Goal: Use online tool/utility: Utilize a website feature to perform a specific function

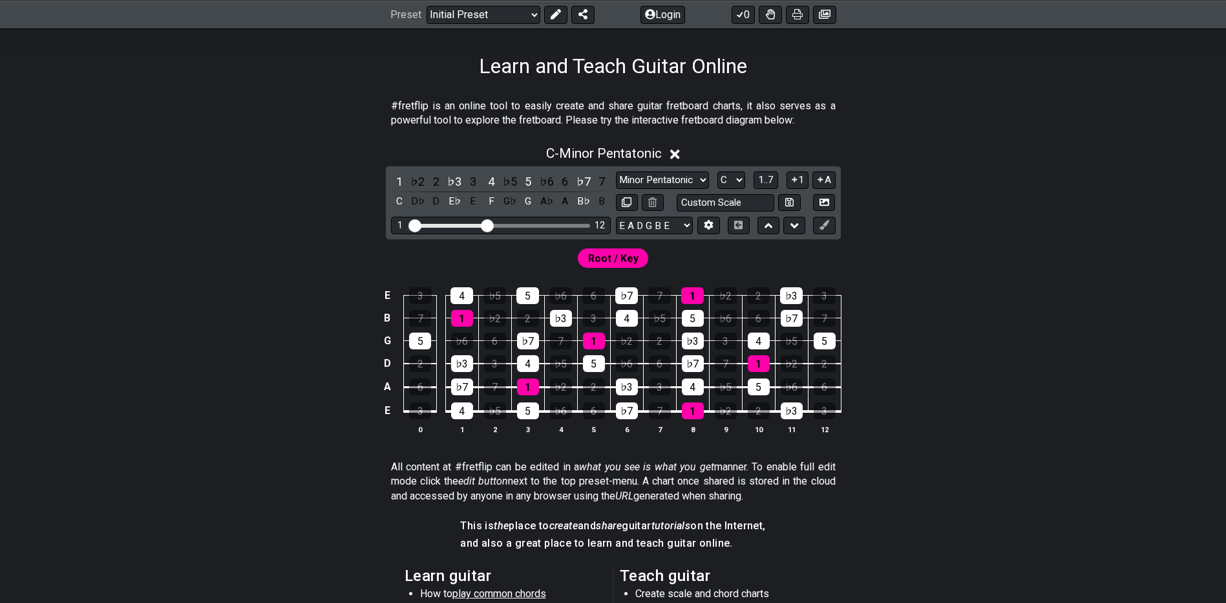
scroll to position [194, 0]
click at [733, 179] on select "A♭ A A♯ B♭ B C C♯ D♭ D D♯ E♭ E F F♯ G♭ G G♯" at bounding box center [732, 179] width 28 height 17
click at [718, 171] on select "A♭ A A♯ B♭ B C C♯ D♭ D D♯ E♭ E F F♯ G♭ G G♯" at bounding box center [732, 179] width 28 height 17
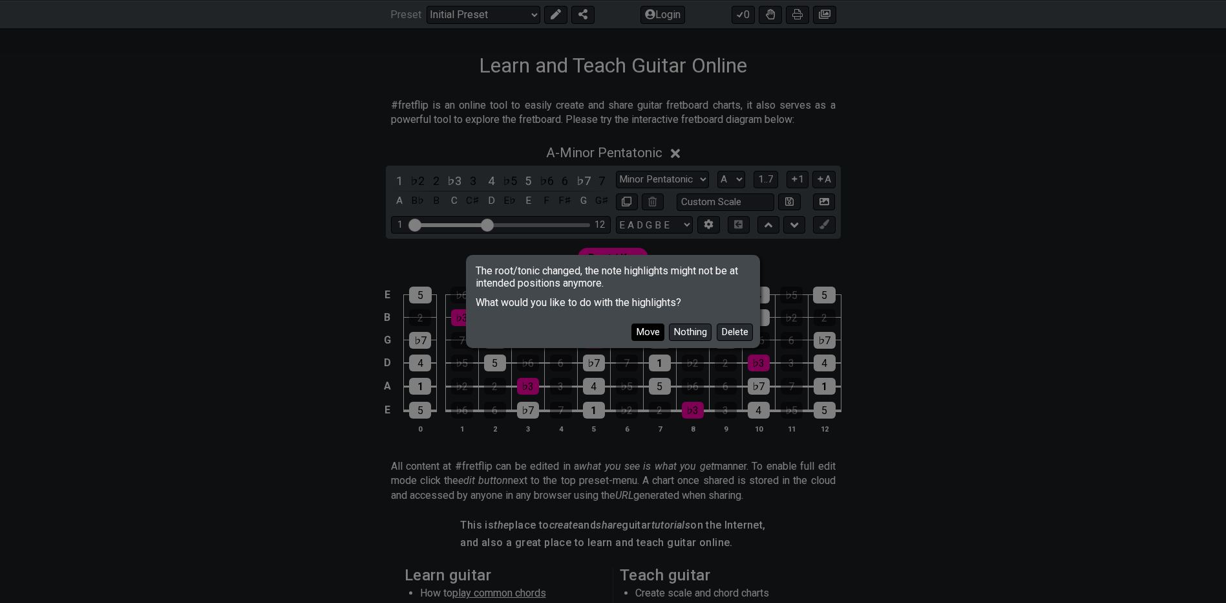
click at [653, 325] on button "Move" at bounding box center [648, 331] width 33 height 17
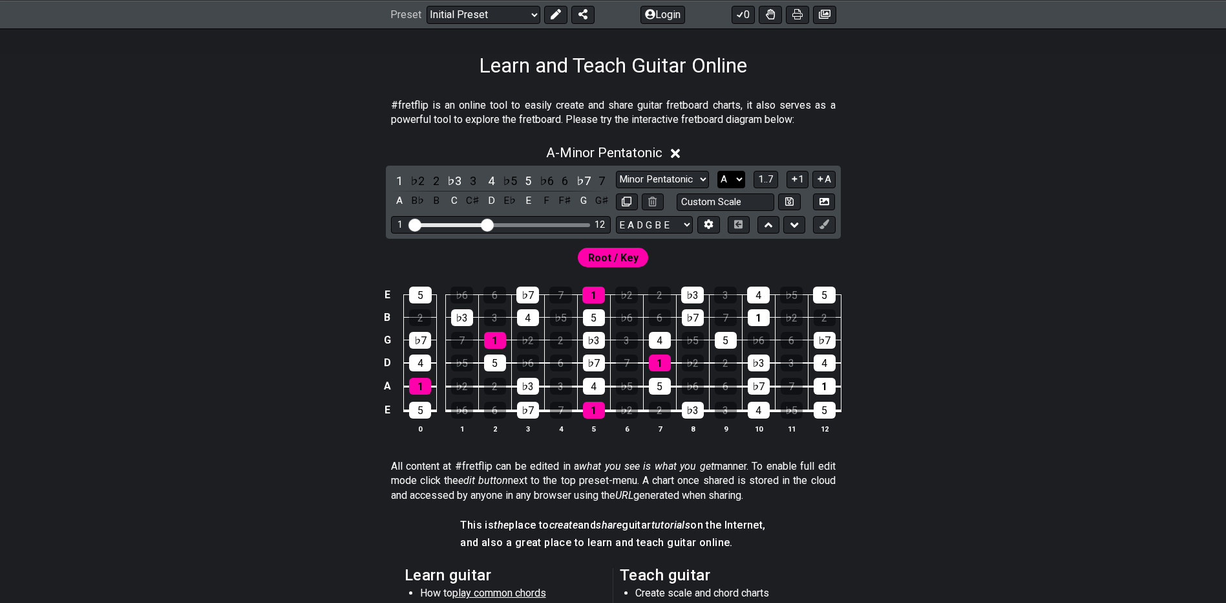
click at [735, 178] on select "A♭ A A♯ B♭ B C C♯ D♭ D D♯ E♭ E F F♯ G♭ G G♯" at bounding box center [732, 179] width 28 height 17
click at [718, 171] on select "A♭ A A♯ B♭ B C C♯ D♭ D D♯ E♭ E F F♯ G♭ G G♯" at bounding box center [732, 179] width 28 height 17
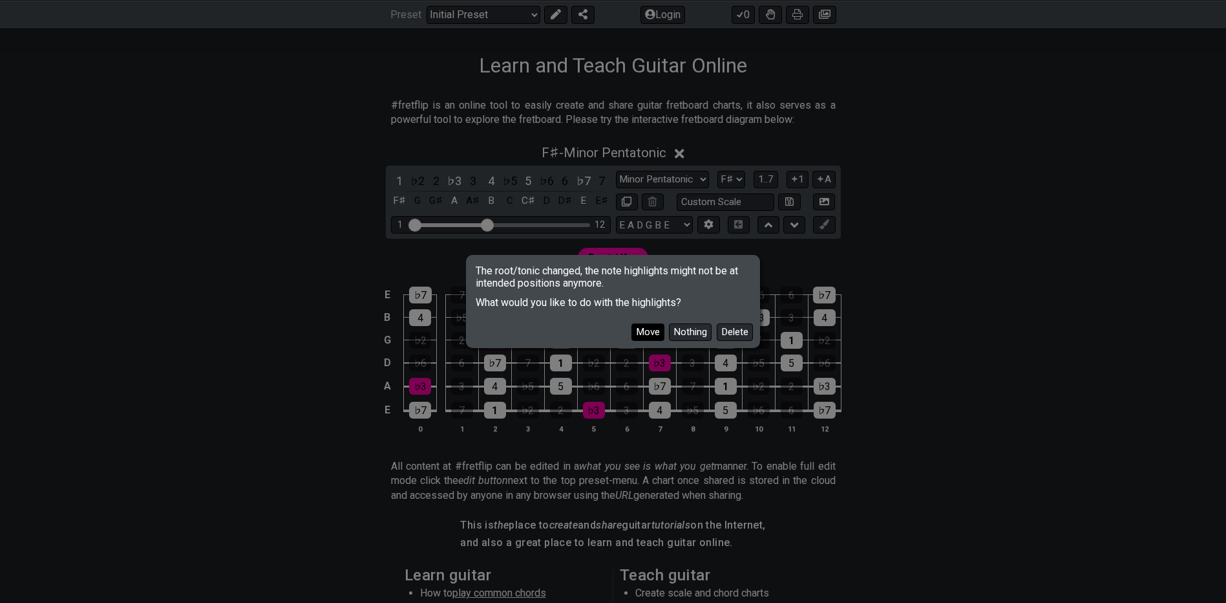
click at [658, 328] on button "Move" at bounding box center [648, 331] width 33 height 17
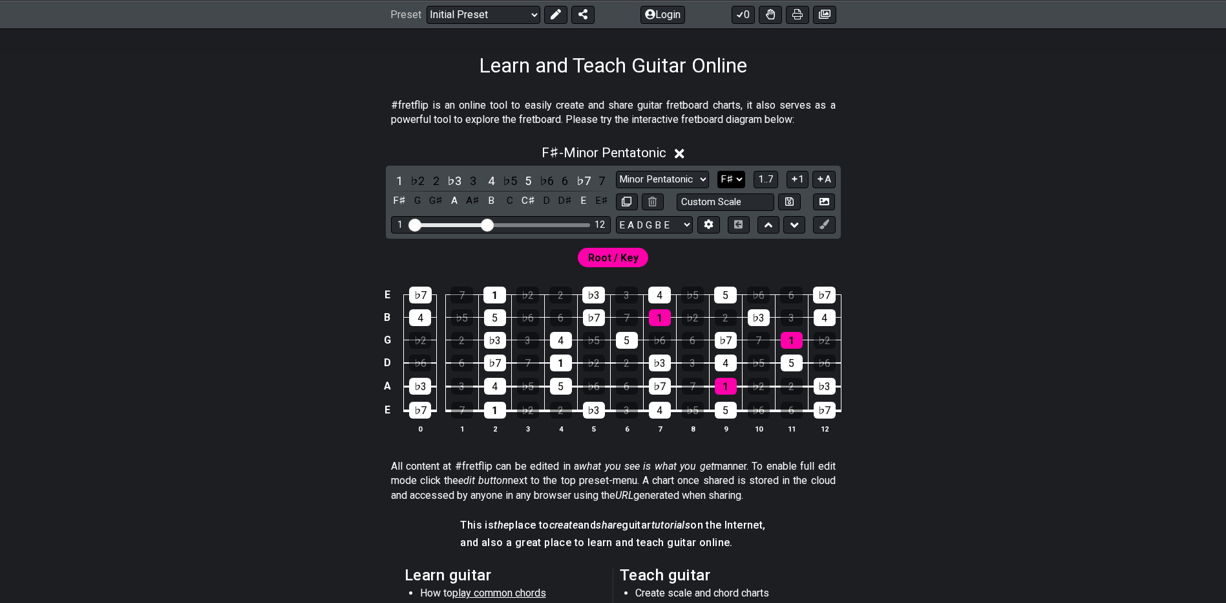
click at [725, 180] on select "A♭ A A♯ B♭ B C C♯ D♭ D D♯ E♭ E F F♯ G♭ G G♯" at bounding box center [732, 179] width 28 height 17
select select "E"
click at [718, 171] on select "A♭ A A♯ B♭ B C C♯ D♭ D D♯ E♭ E F F♯ G♭ G G♯" at bounding box center [732, 179] width 28 height 17
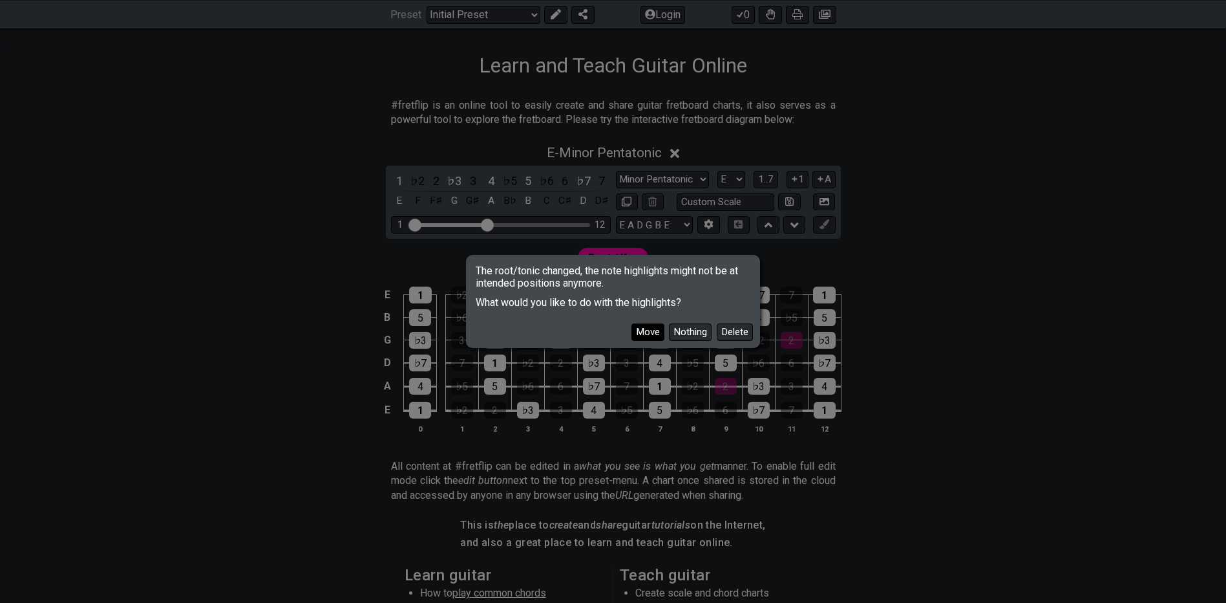
click at [654, 329] on button "Move" at bounding box center [648, 331] width 33 height 17
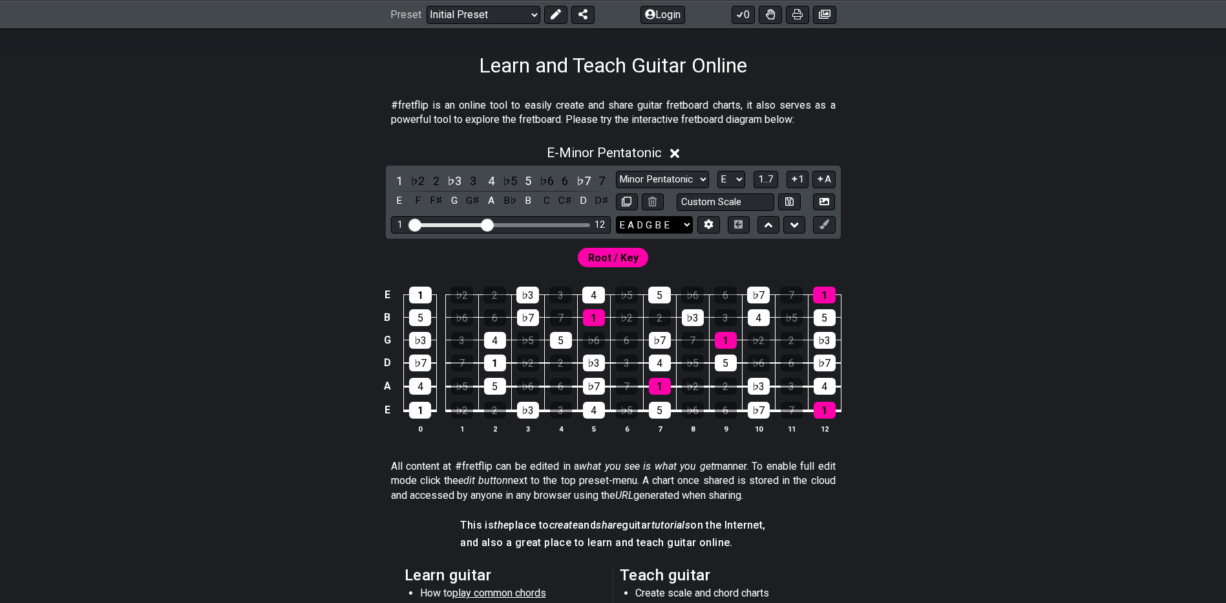
click at [672, 228] on select "E A D G B E E A D G B E E A D G B E B E A D F♯ B A D G C E A D A D G B E E♭ A♭ …" at bounding box center [654, 224] width 77 height 17
select select "D A D G B E"
click at [616, 216] on select "E A D G B E E A D G B E E A D G B E B E A D F♯ B A D G C E A D A D G B E E♭ A♭ …" at bounding box center [654, 224] width 77 height 17
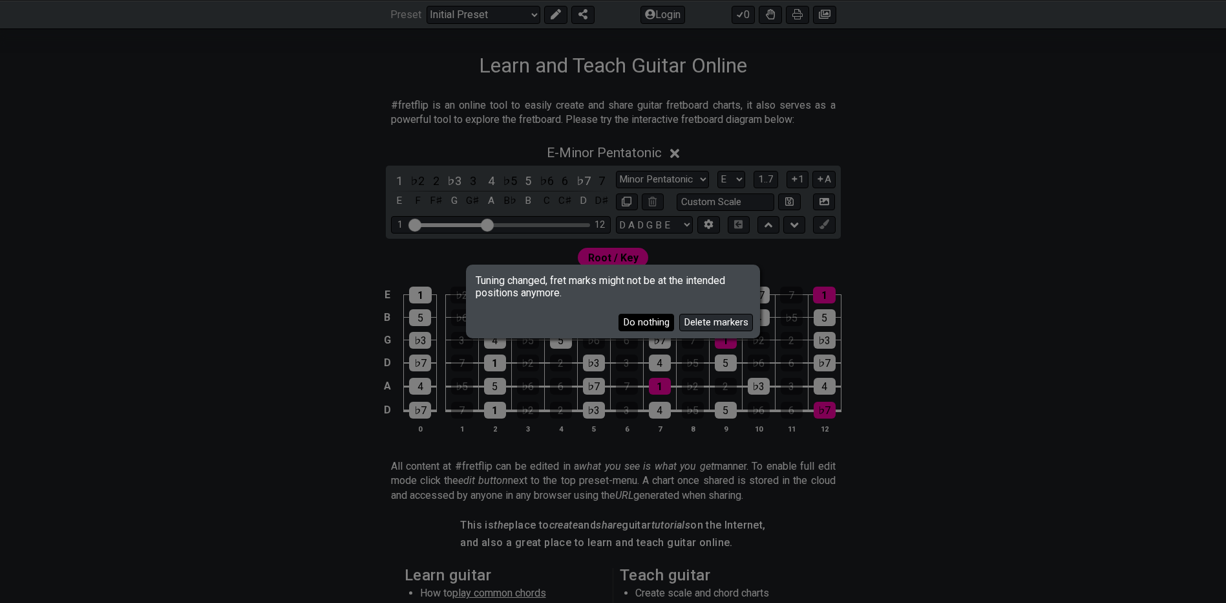
click at [661, 320] on button "Do nothing" at bounding box center [647, 322] width 56 height 17
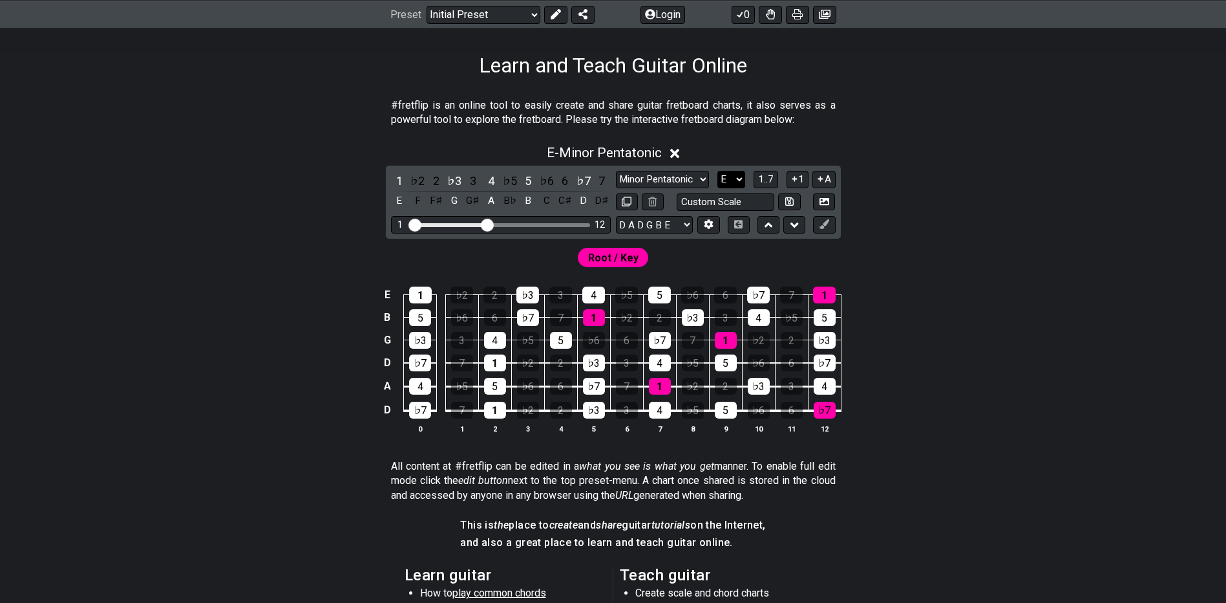
click at [729, 185] on select "A♭ A A♯ B♭ B C C♯ D♭ D D♯ E♭ E F F♯ G♭ G G♯" at bounding box center [732, 179] width 28 height 17
click at [718, 171] on select "A♭ A A♯ B♭ B C C♯ D♭ D D♯ E♭ E F F♯ G♭ G G♯" at bounding box center [732, 179] width 28 height 17
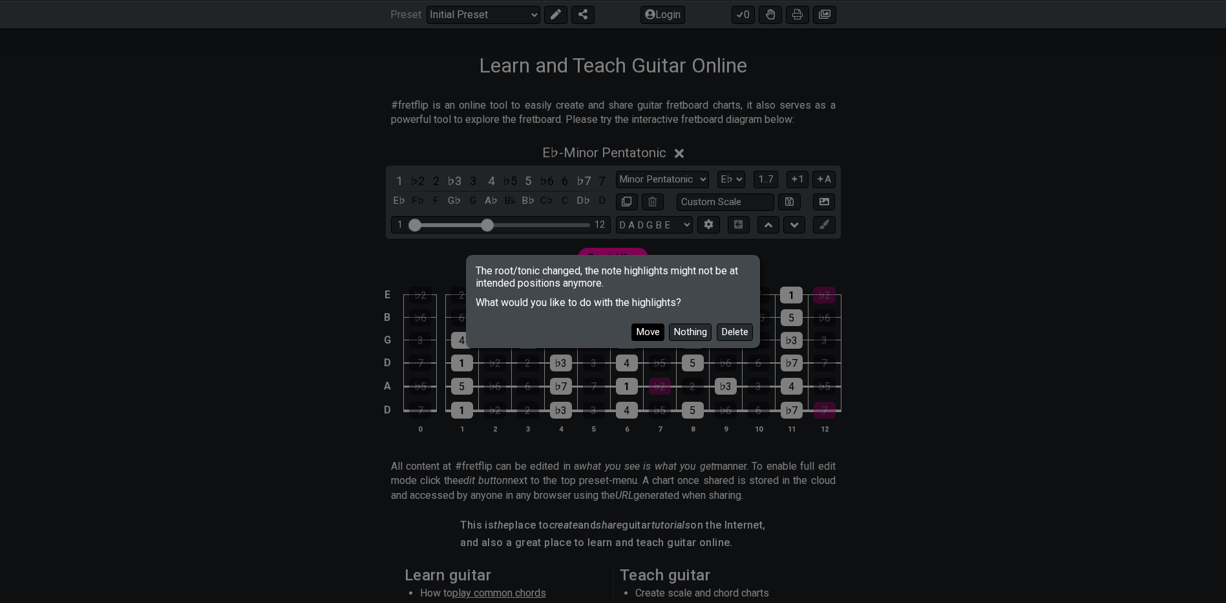
click at [656, 330] on button "Move" at bounding box center [648, 331] width 33 height 17
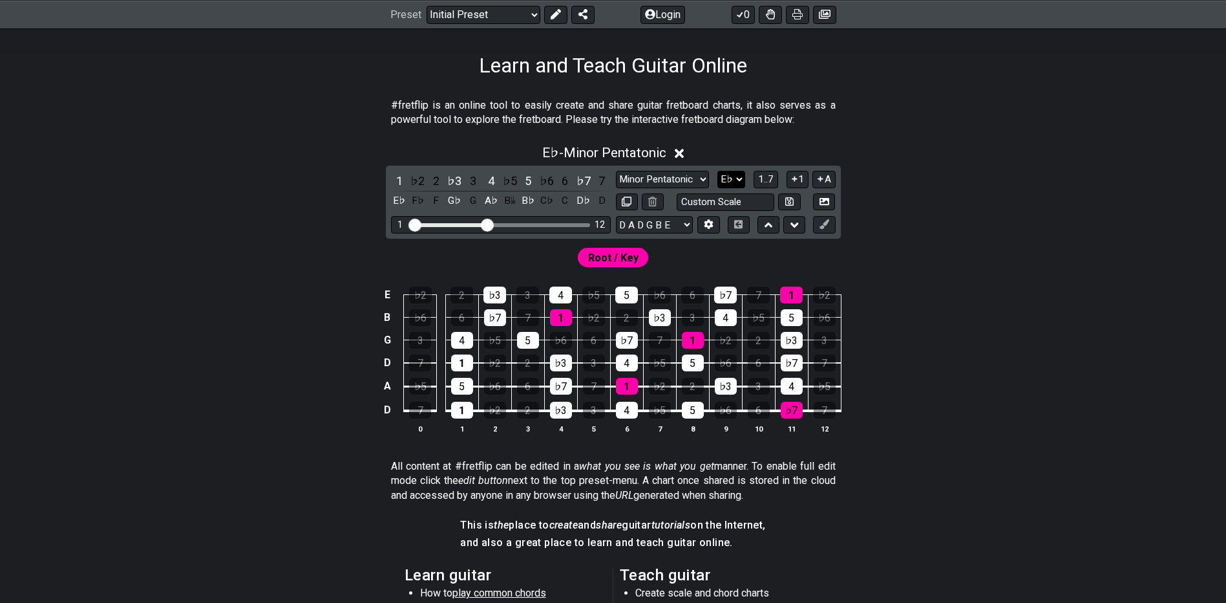
click at [723, 183] on select "A♭ A A♯ B♭ B C C♯ D♭ D D♯ E♭ E F F♯ G♭ G G♯" at bounding box center [732, 179] width 28 height 17
click at [718, 171] on select "A♭ A A♯ B♭ B C C♯ D♭ D D♯ E♭ E F F♯ G♭ G G♯" at bounding box center [732, 179] width 28 height 17
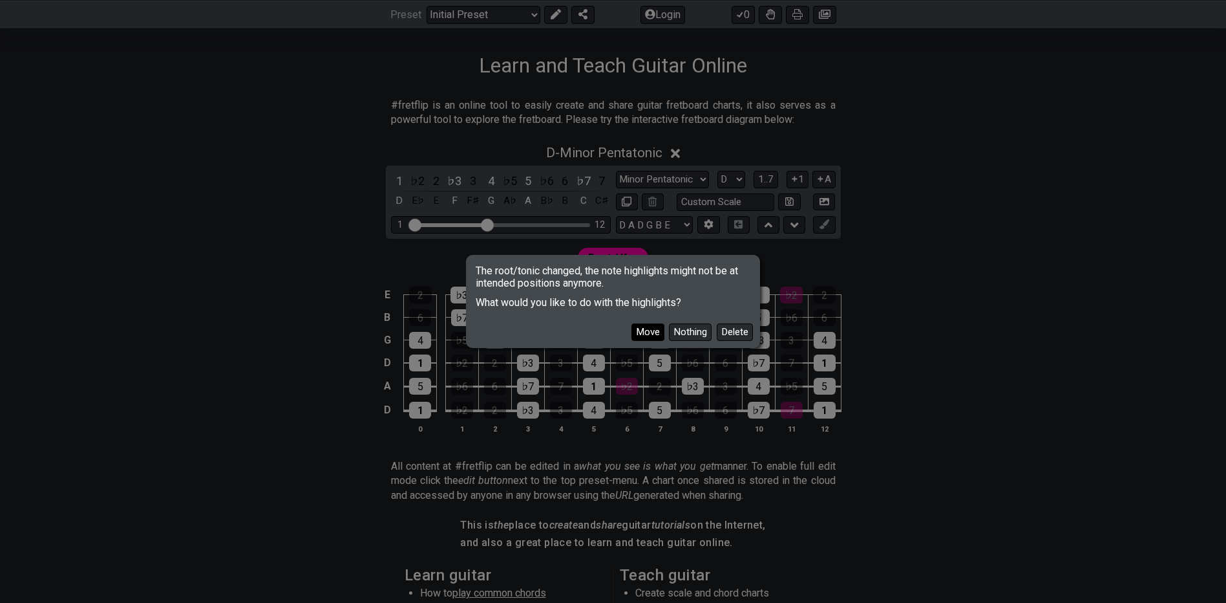
click at [647, 330] on button "Move" at bounding box center [648, 331] width 33 height 17
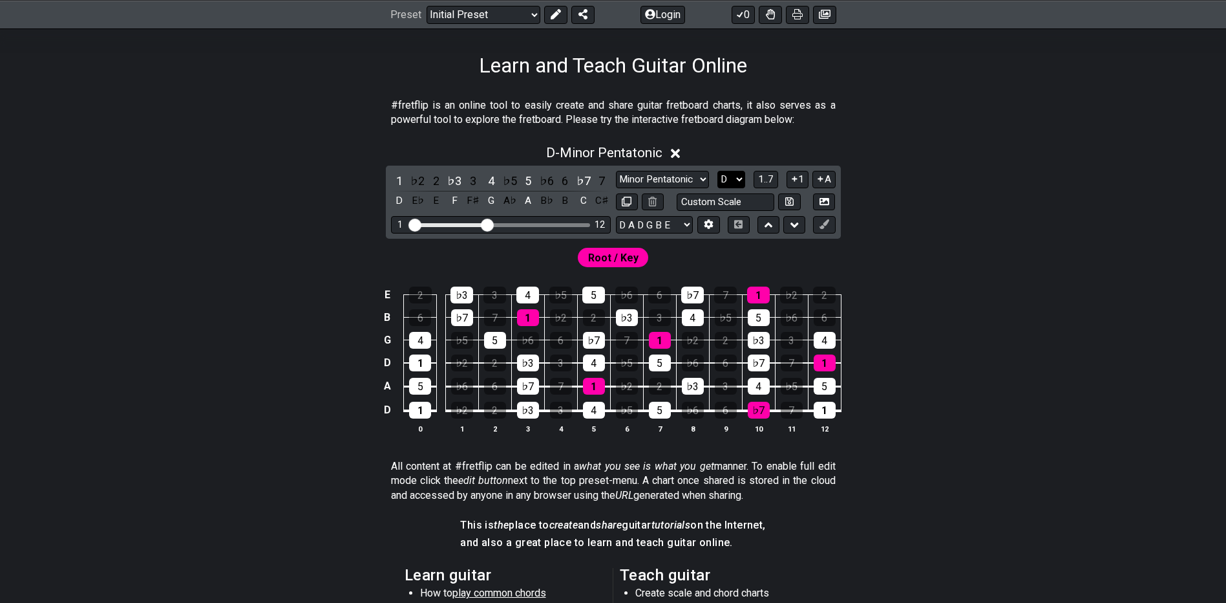
click at [728, 185] on select "A♭ A A♯ B♭ B C C♯ D♭ D D♯ E♭ E F F♯ G♭ G G♯" at bounding box center [732, 179] width 28 height 17
click at [718, 171] on select "A♭ A A♯ B♭ B C C♯ D♭ D D♯ E♭ E F F♯ G♭ G G♯" at bounding box center [732, 179] width 28 height 17
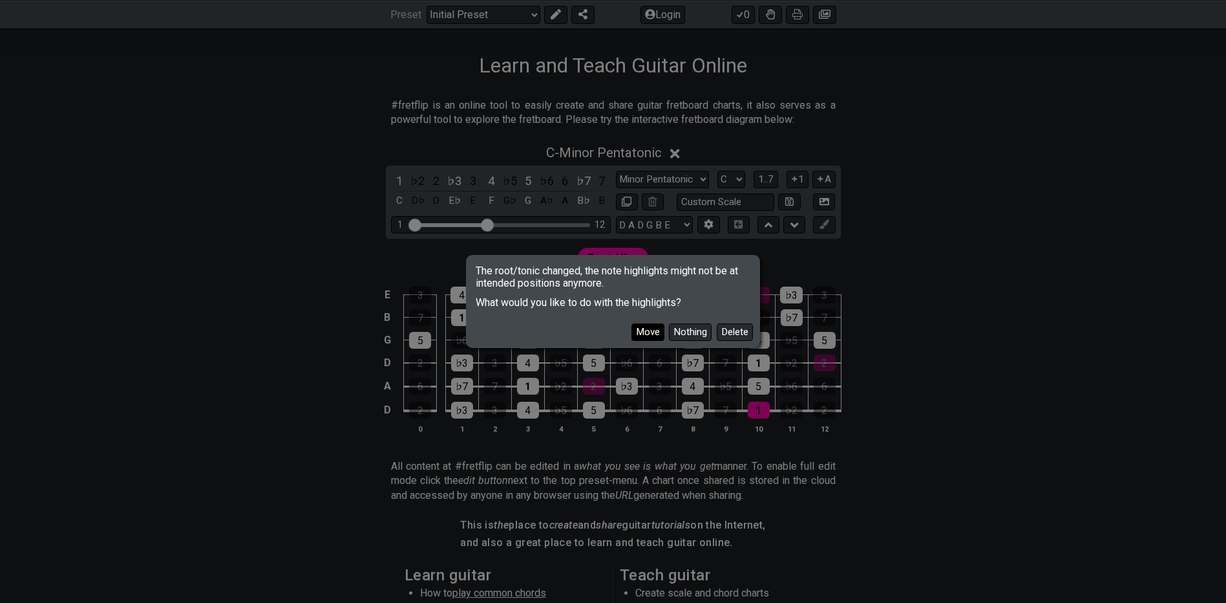
click at [652, 335] on button "Move" at bounding box center [648, 331] width 33 height 17
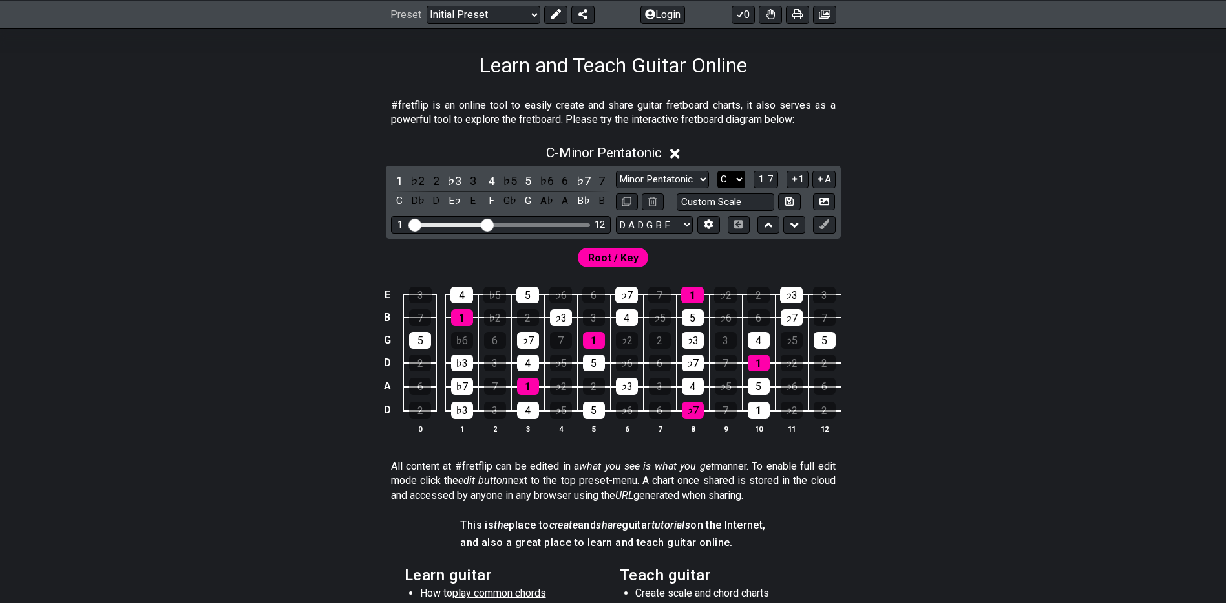
click at [729, 177] on select "A♭ A A♯ B♭ B C C♯ D♭ D D♯ E♭ E F F♯ G♭ G G♯" at bounding box center [732, 179] width 28 height 17
click at [718, 171] on select "A♭ A A♯ B♭ B C C♯ D♭ D D♯ E♭ E F F♯ G♭ G G♯" at bounding box center [732, 179] width 28 height 17
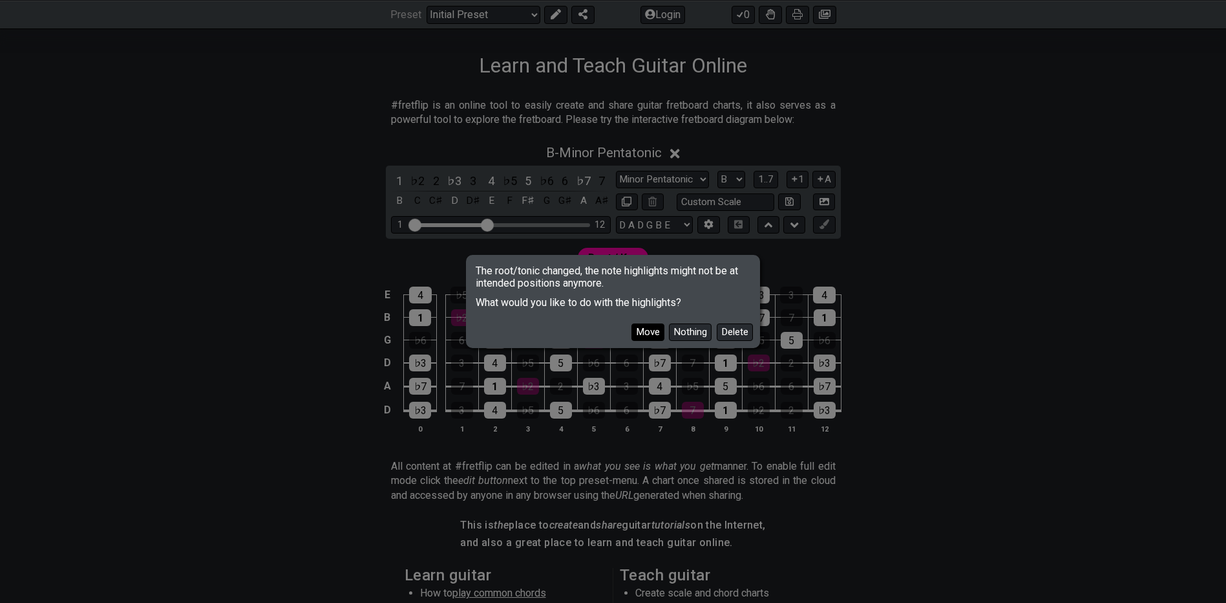
click at [656, 328] on button "Move" at bounding box center [648, 331] width 33 height 17
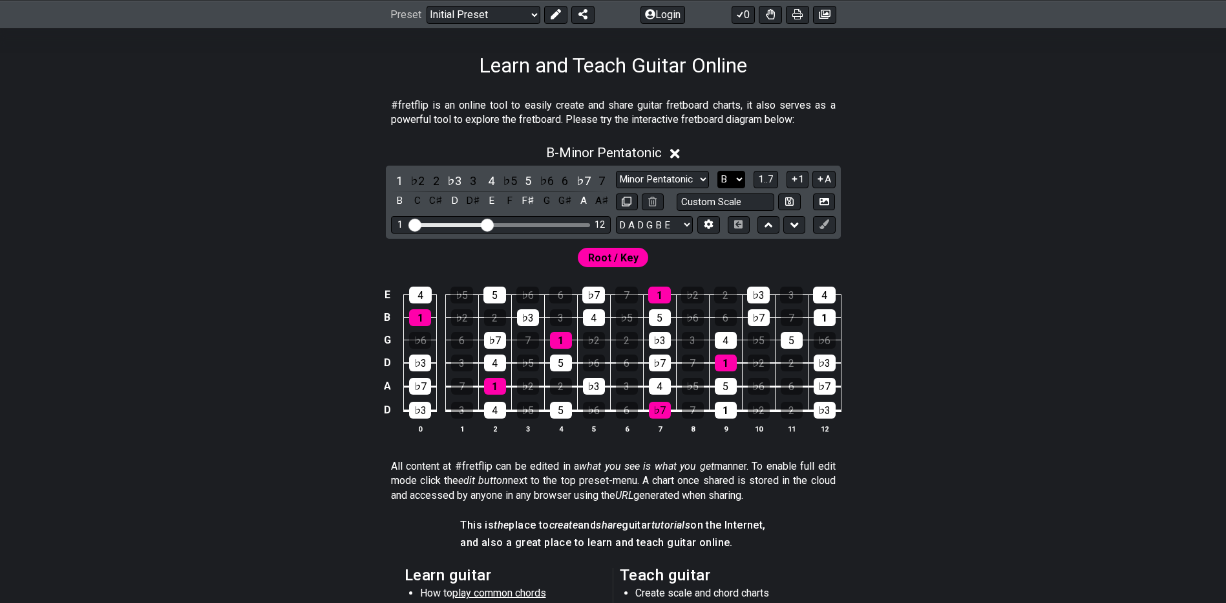
click at [733, 182] on select "A♭ A A♯ B♭ B C C♯ D♭ D D♯ E♭ E F F♯ G♭ G G♯" at bounding box center [732, 179] width 28 height 17
click at [718, 171] on select "A♭ A A♯ B♭ B C C♯ D♭ D D♯ E♭ E F F♯ G♭ G G♯" at bounding box center [732, 179] width 28 height 17
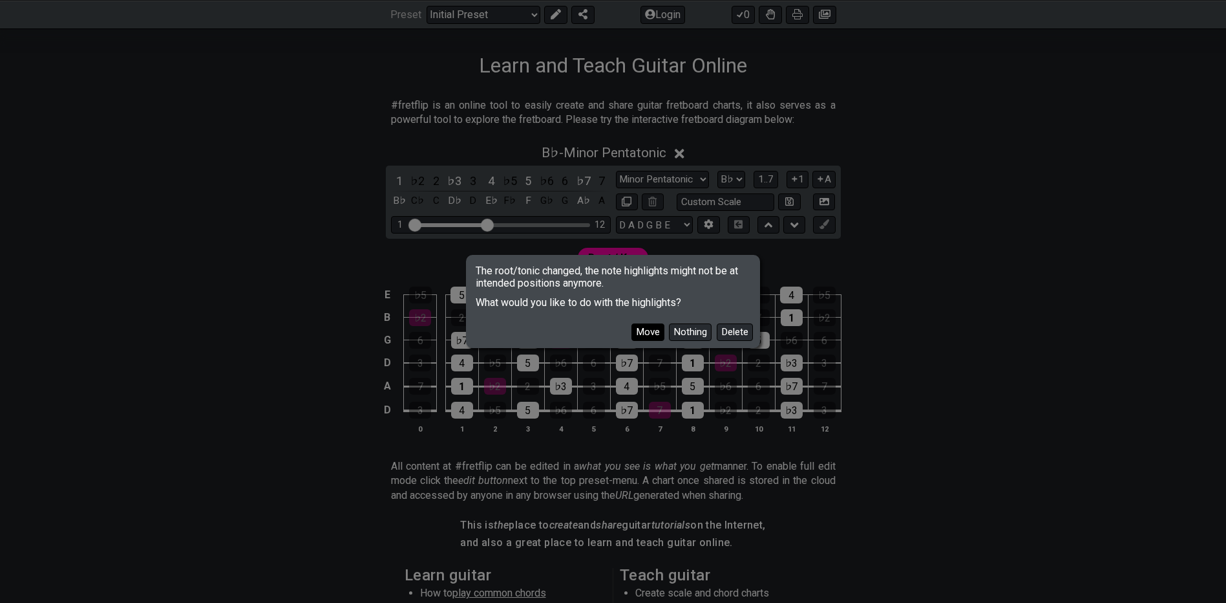
click at [647, 332] on button "Move" at bounding box center [648, 331] width 33 height 17
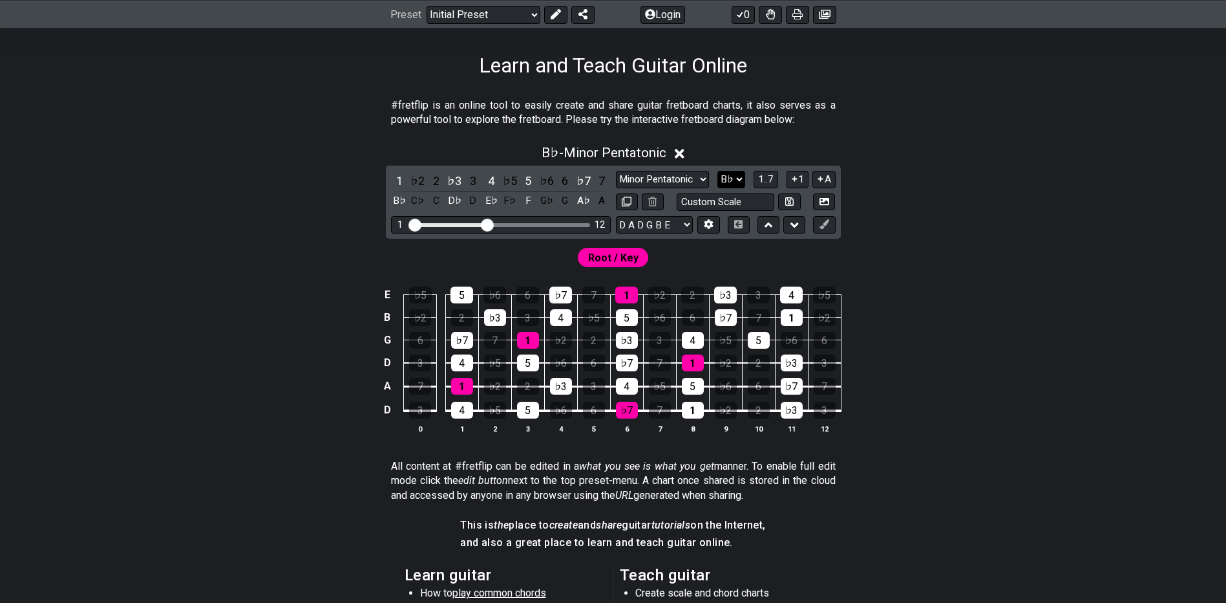
click at [725, 183] on select "A♭ A A♯ B♭ B C C♯ D♭ D D♯ E♭ E F F♯ G♭ G G♯" at bounding box center [732, 179] width 28 height 17
select select "A#"
click at [718, 171] on select "A♭ A A♯ B♭ B C C♯ D♭ D D♯ E♭ E F F♯ G♭ G G♯" at bounding box center [732, 179] width 28 height 17
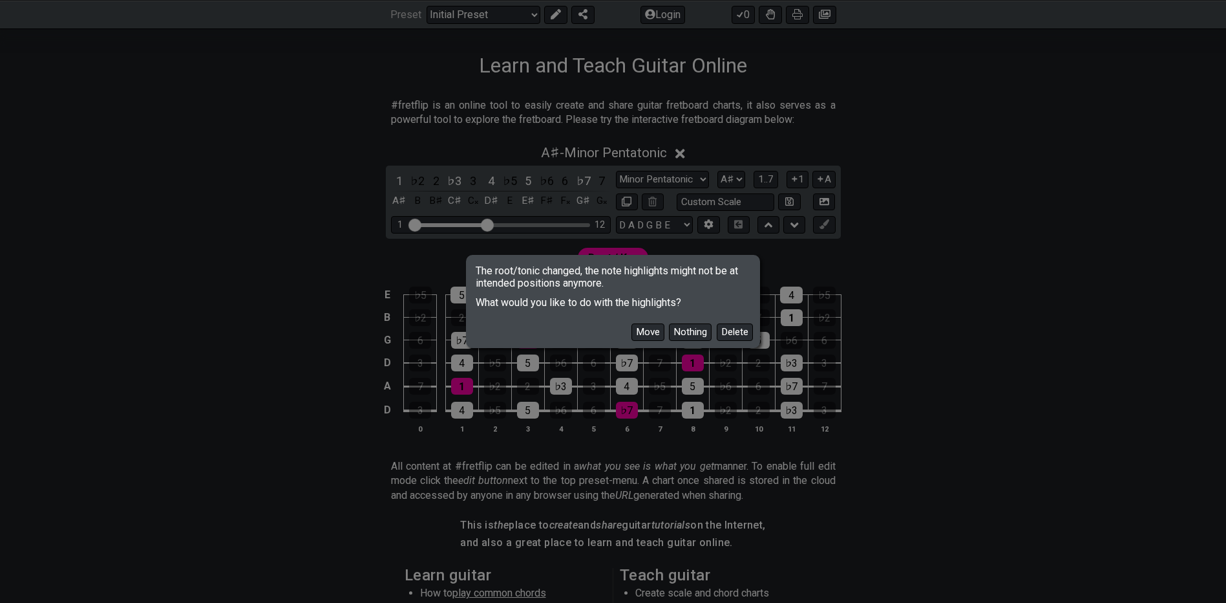
click at [642, 324] on button "Move" at bounding box center [648, 331] width 33 height 17
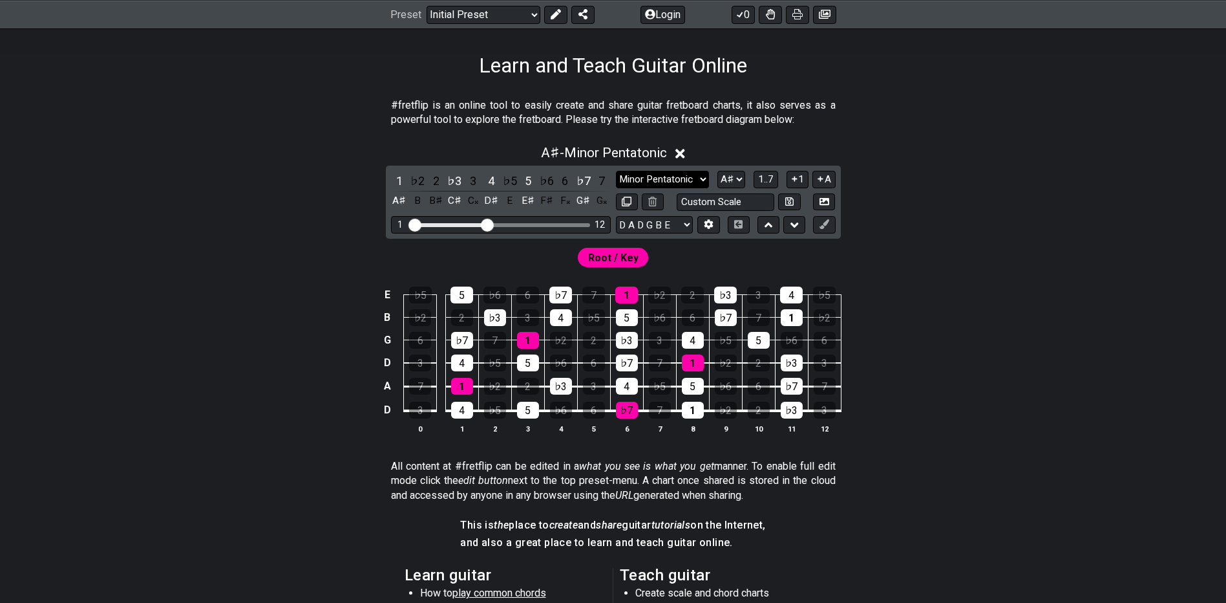
click at [705, 177] on select "Minor Pentatonic Click to edit Minor Pentatonic Major Pentatonic Minor Blues Ma…" at bounding box center [662, 179] width 93 height 17
select select "Minor / Aeolian"
click at [616, 171] on select "Minor Pentatonic Click to edit Minor Pentatonic Major Pentatonic Minor Blues Ma…" at bounding box center [662, 179] width 93 height 17
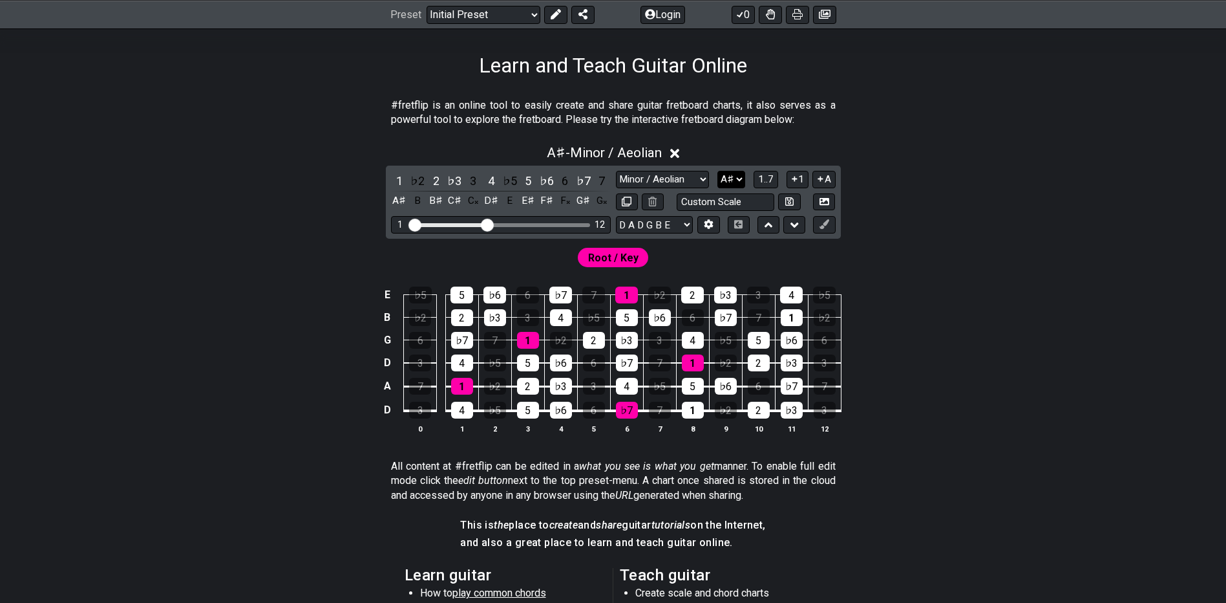
click at [736, 181] on select "A♭ A A♯ B♭ B C C♯ D♭ D D♯ E♭ E F F♯ G♭ G G♯" at bounding box center [732, 179] width 28 height 17
select select "E"
click at [718, 171] on select "A♭ A A♯ B♭ B C C♯ D♭ D D♯ E♭ E F F♯ G♭ G G♯" at bounding box center [732, 179] width 28 height 17
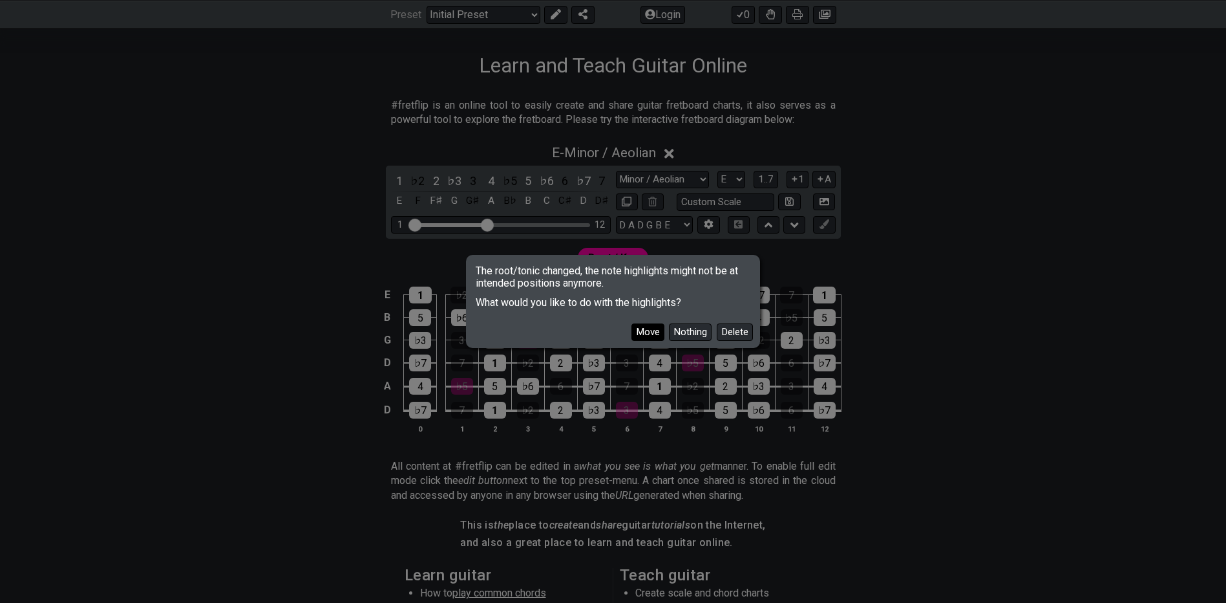
click at [652, 329] on button "Move" at bounding box center [648, 331] width 33 height 17
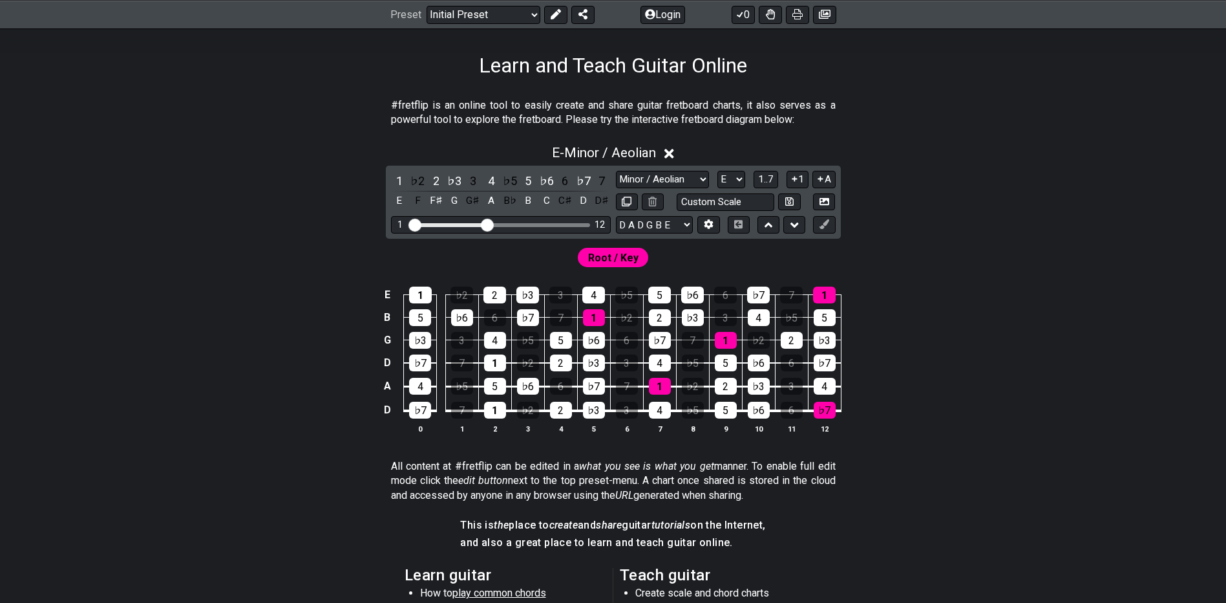
click at [351, 138] on div "E - Minor / Aeolian" at bounding box center [613, 149] width 1009 height 24
